Goal: Use online tool/utility: Utilize a website feature to perform a specific function

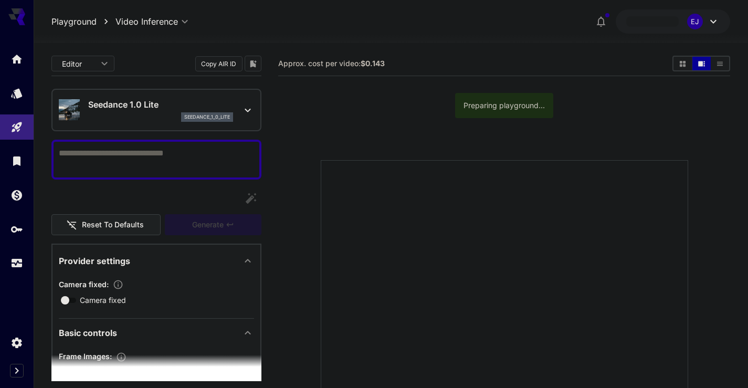
click at [165, 163] on textarea "Camera fixed" at bounding box center [156, 159] width 195 height 25
click at [165, 162] on textarea "Camera fixed" at bounding box center [156, 159] width 195 height 25
click at [180, 122] on div "Seedance 1.0 Lite seedance_1_0_lite" at bounding box center [156, 110] width 195 height 32
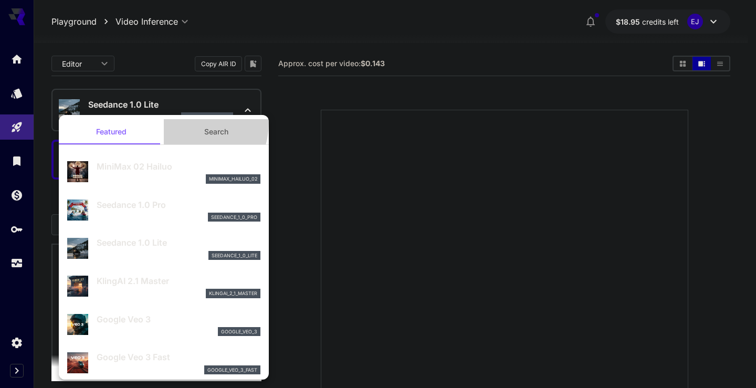
click at [180, 122] on button "Search" at bounding box center [216, 131] width 105 height 25
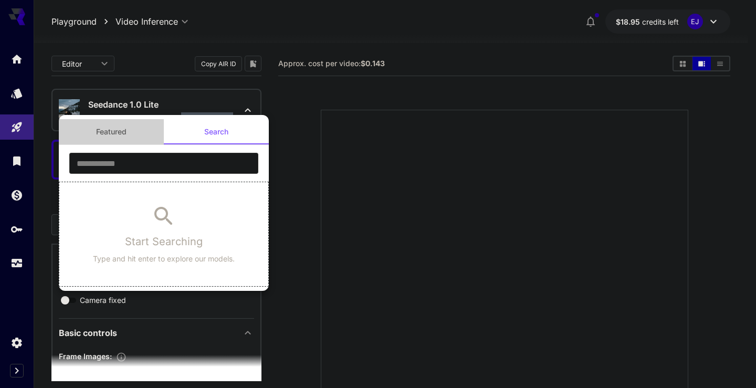
click at [128, 126] on button "Featured" at bounding box center [111, 131] width 105 height 25
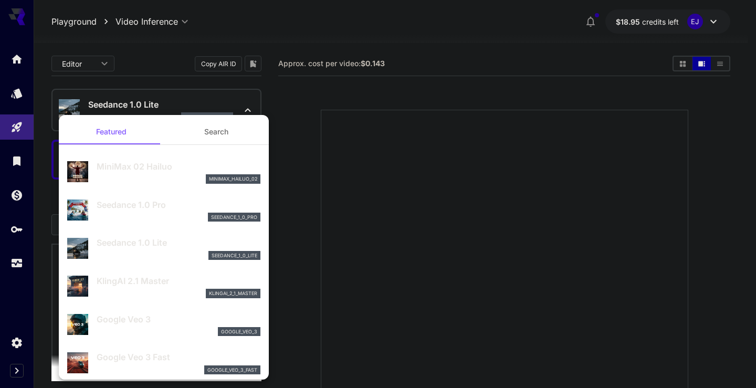
click at [469, 136] on div at bounding box center [378, 194] width 756 height 388
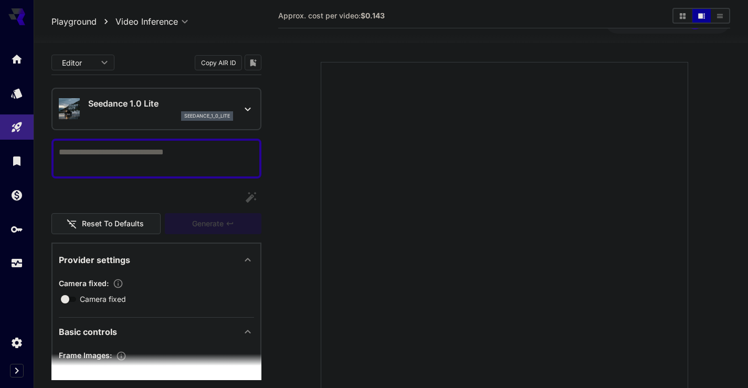
scroll to position [121, 0]
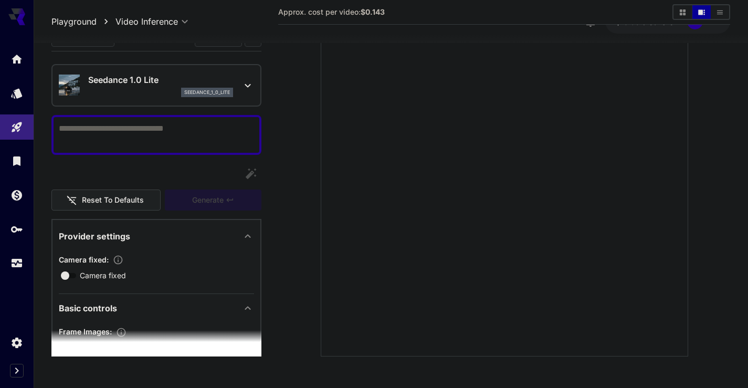
click at [109, 261] on span "Camera fixed :" at bounding box center [84, 259] width 50 height 9
click at [108, 268] on section "Camera fixed : Camera fixed" at bounding box center [156, 266] width 195 height 29
click at [110, 276] on span "Camera fixed" at bounding box center [103, 275] width 46 height 11
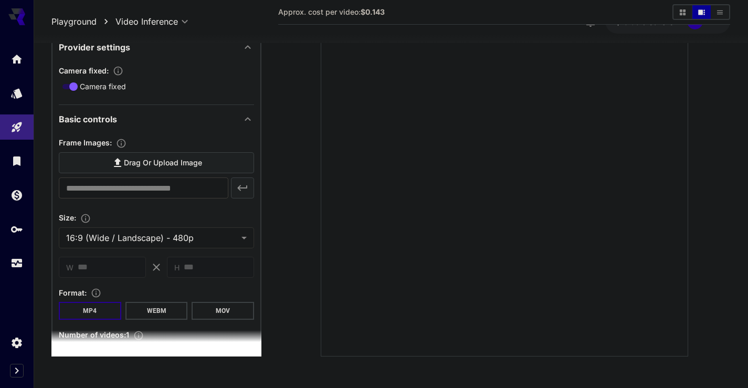
click at [157, 188] on input "text" at bounding box center [144, 187] width 170 height 21
click at [154, 167] on span "Drag or upload image" at bounding box center [163, 162] width 78 height 13
click at [0, 0] on input "Drag or upload image" at bounding box center [0, 0] width 0 height 0
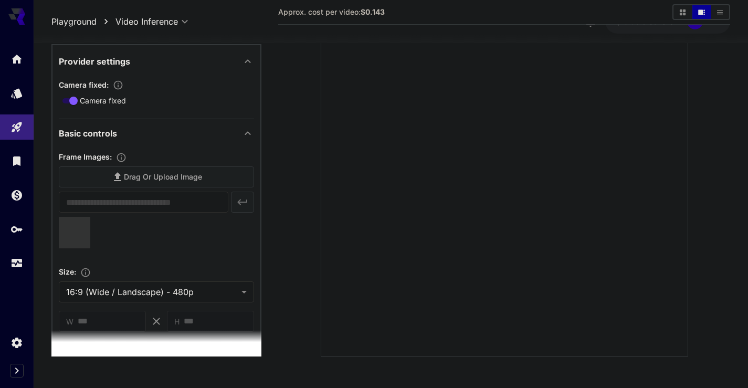
scroll to position [252, 0]
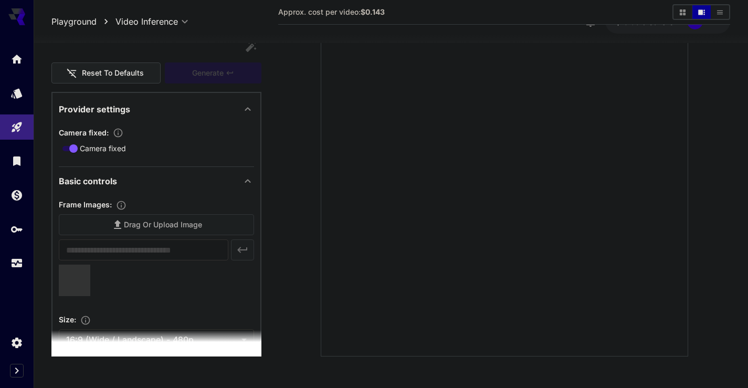
type input "**********"
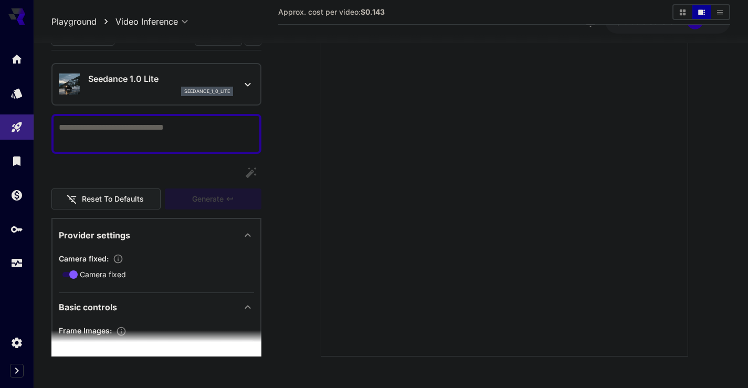
scroll to position [0, 0]
click at [129, 134] on textarea "Camera fixed" at bounding box center [156, 134] width 195 height 25
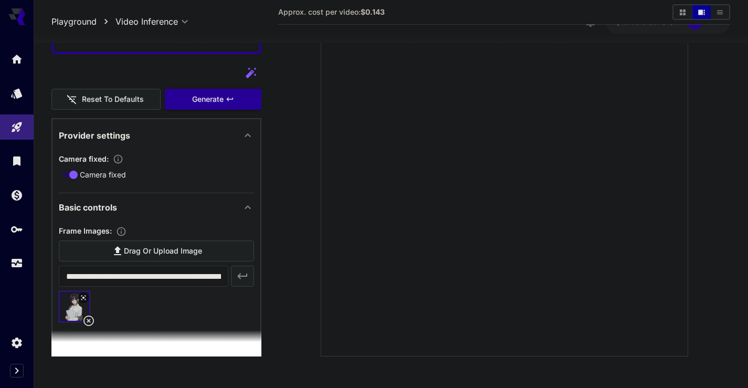
scroll to position [63, 0]
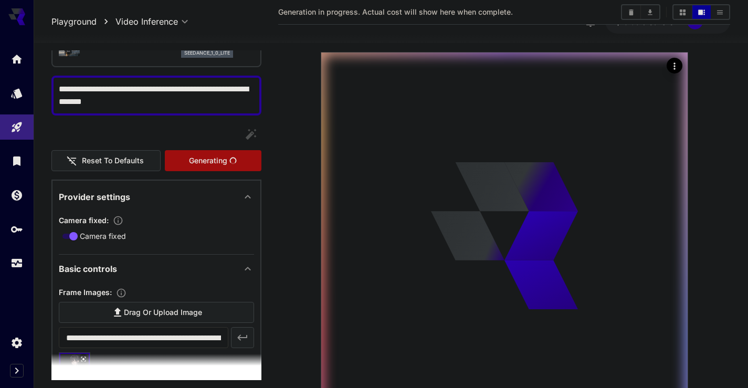
click at [204, 134] on div "Reset to defaults Generating" at bounding box center [156, 148] width 210 height 48
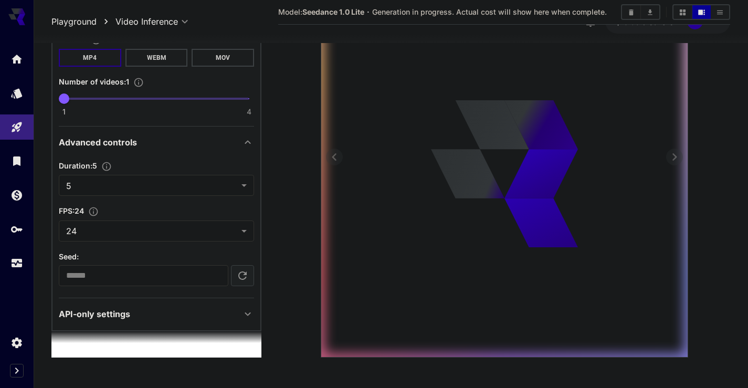
scroll to position [0, 0]
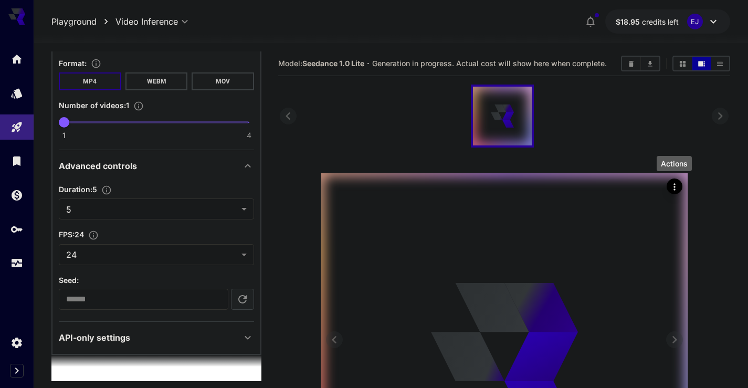
click at [677, 191] on icon "Actions" at bounding box center [674, 187] width 10 height 10
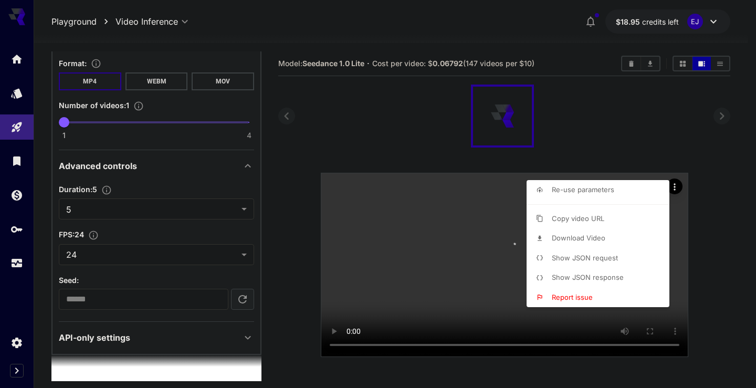
click at [655, 137] on div at bounding box center [378, 194] width 756 height 388
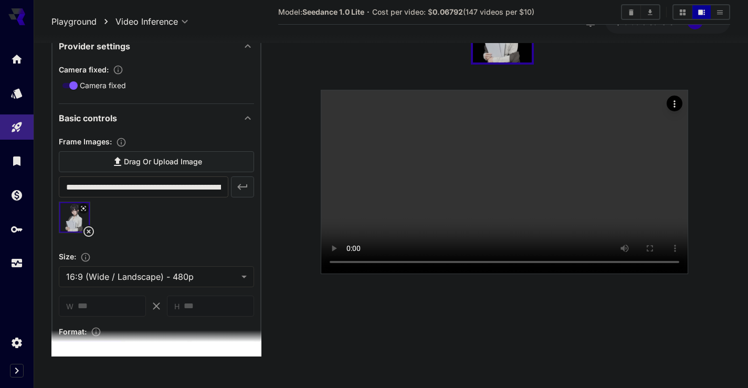
scroll to position [42, 0]
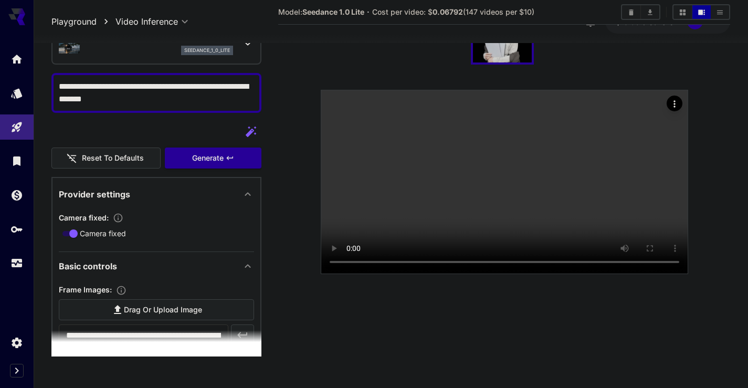
click at [96, 86] on textarea "**********" at bounding box center [156, 92] width 195 height 25
click at [202, 144] on div "Reset to defaults Generate" at bounding box center [156, 145] width 210 height 48
click at [207, 159] on div "Reset to defaults Generate" at bounding box center [156, 145] width 210 height 48
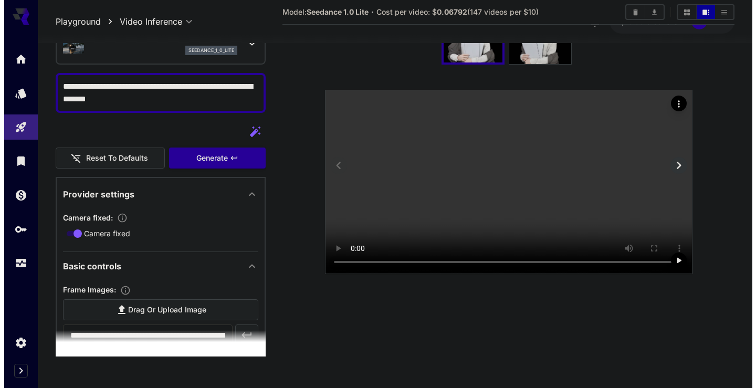
scroll to position [0, 0]
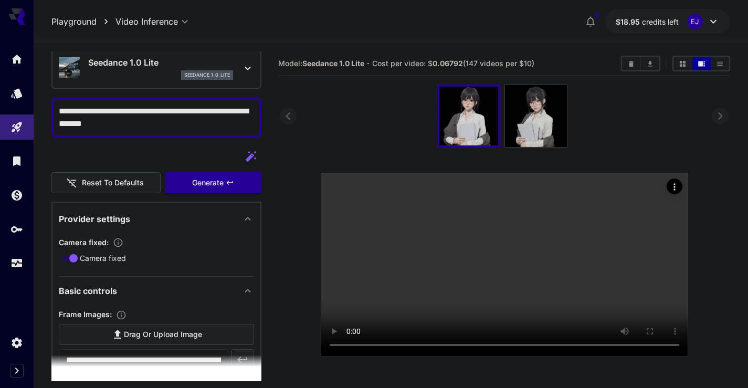
click at [105, 111] on textarea "**********" at bounding box center [156, 117] width 195 height 25
type textarea "**********"
click at [202, 181] on div "Generate" at bounding box center [213, 183] width 97 height 22
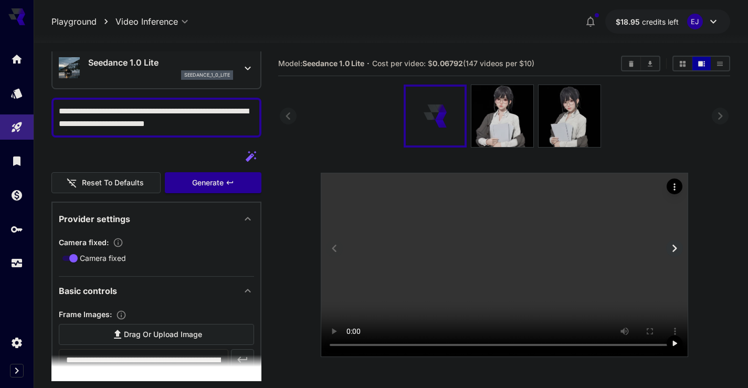
click at [338, 335] on video at bounding box center [504, 264] width 366 height 183
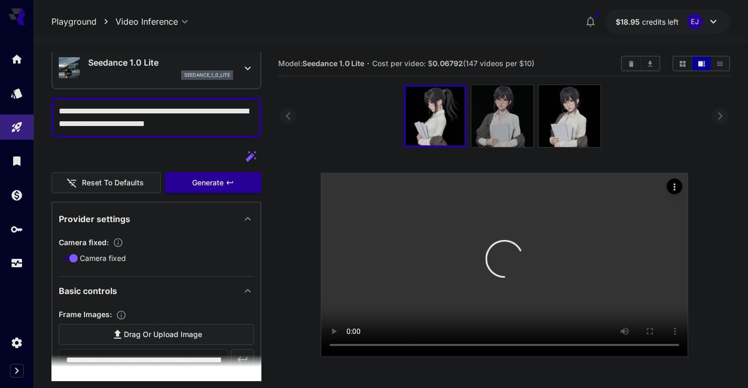
click at [486, 136] on img at bounding box center [502, 116] width 62 height 62
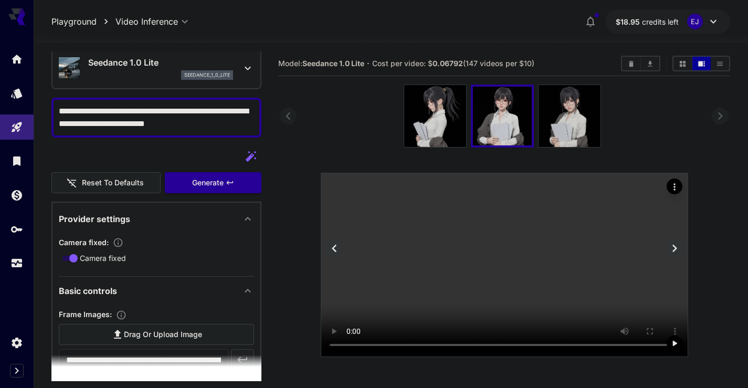
click at [499, 273] on video at bounding box center [504, 264] width 366 height 183
click at [547, 146] on img at bounding box center [569, 116] width 62 height 62
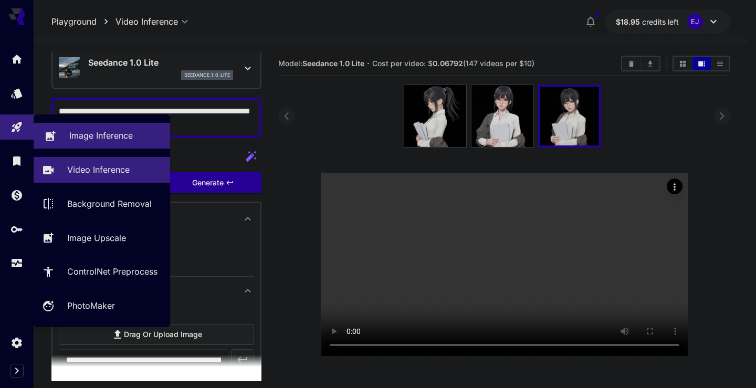
click at [67, 144] on link "Image Inference" at bounding box center [102, 136] width 136 height 26
type input "**********"
